Goal: Task Accomplishment & Management: Complete application form

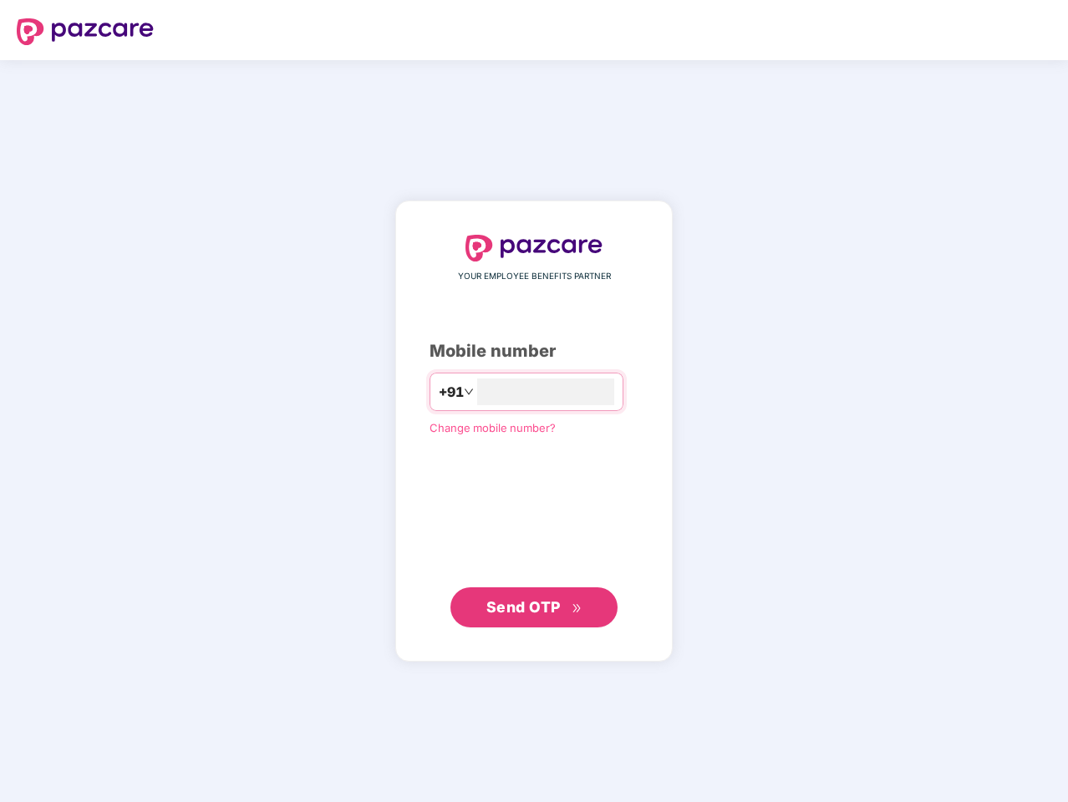
click at [534, 401] on input "number" at bounding box center [545, 392] width 137 height 27
click at [85, 32] on img at bounding box center [85, 31] width 137 height 27
click at [438, 392] on span "+91" at bounding box center [450, 392] width 25 height 21
click at [534, 608] on span "Send OTP" at bounding box center [523, 607] width 74 height 18
